Goal: Task Accomplishment & Management: Use online tool/utility

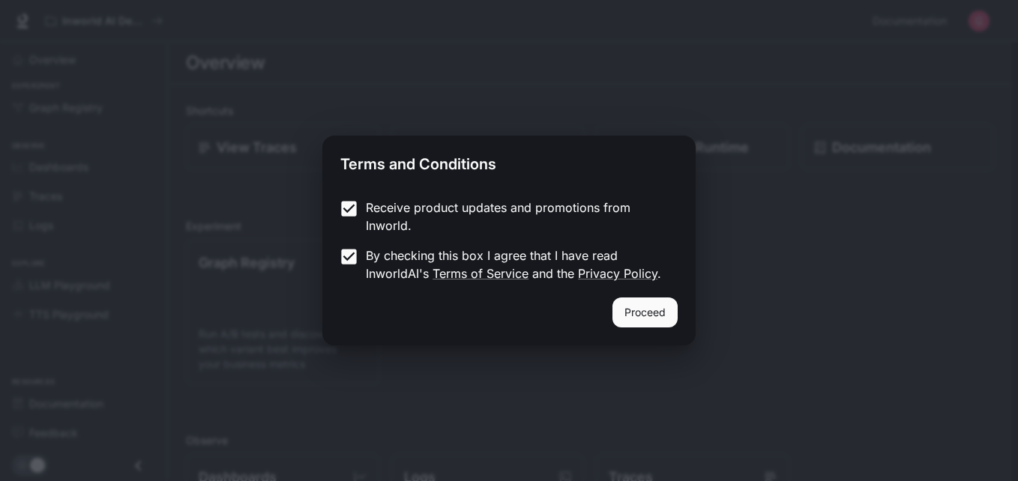
click at [637, 307] on button "Proceed" at bounding box center [645, 313] width 65 height 30
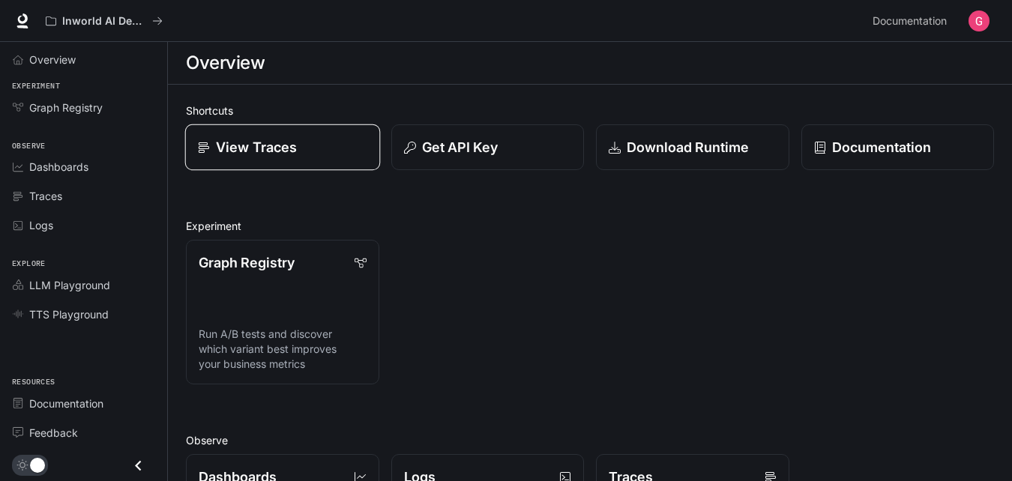
click at [357, 156] on div "View Traces" at bounding box center [282, 147] width 169 height 20
